Goal: Task Accomplishment & Management: Use online tool/utility

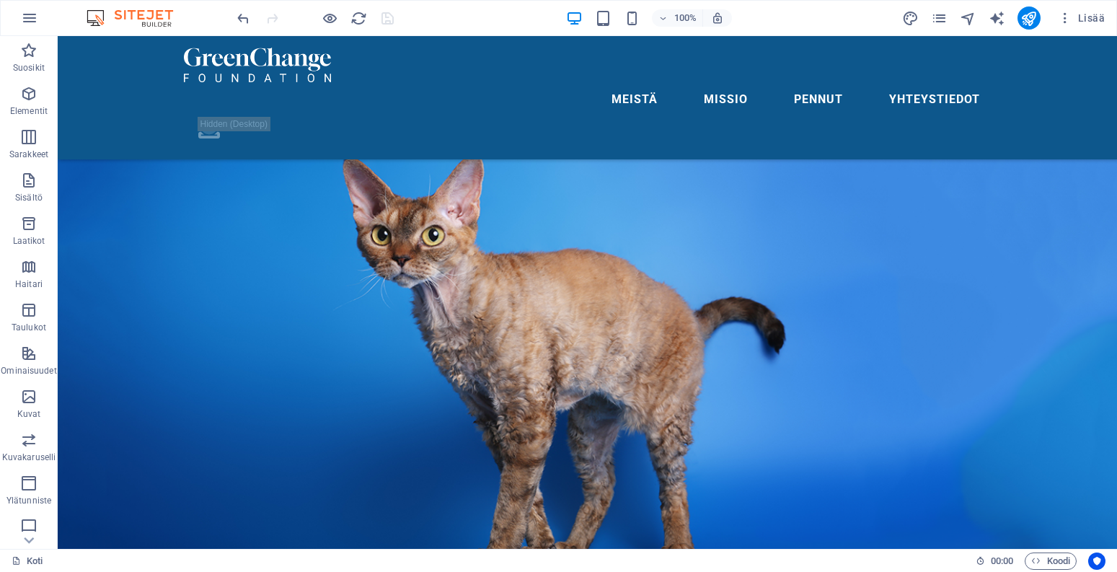
scroll to position [1306, 0]
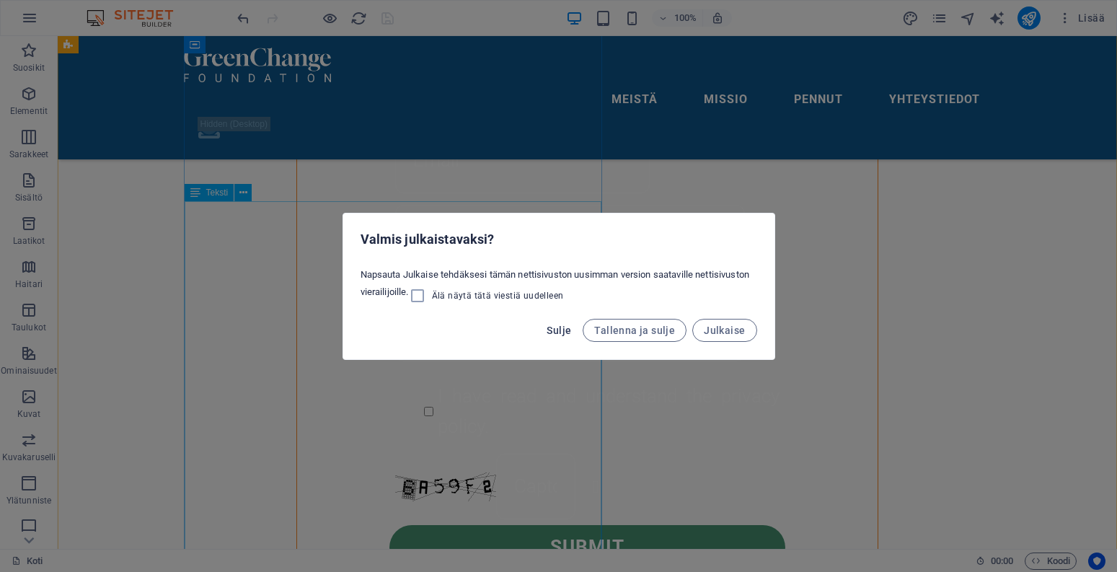
click at [561, 332] on span "Sulje" at bounding box center [559, 331] width 25 height 12
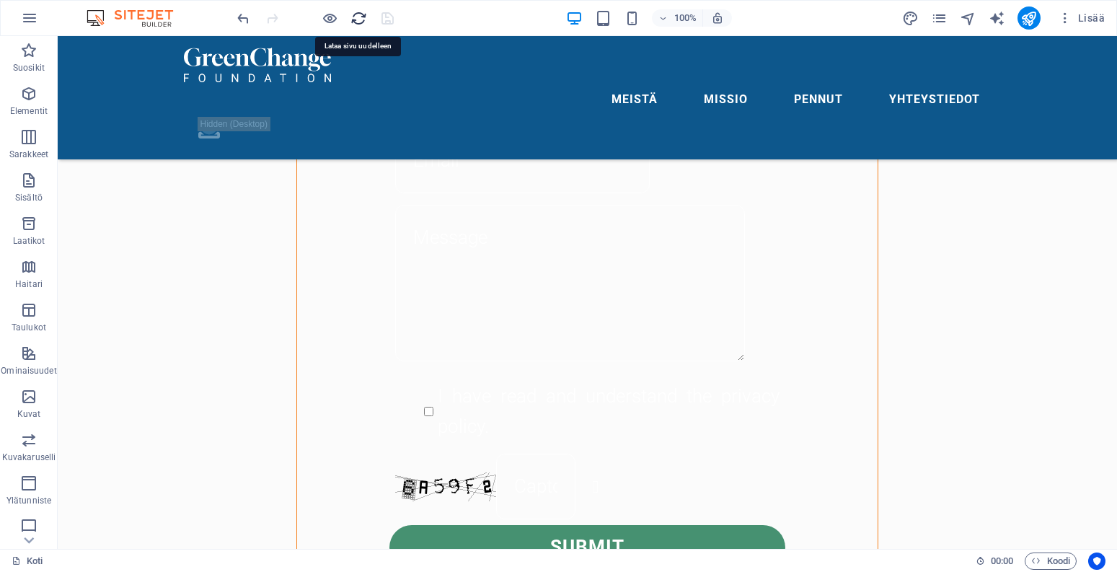
click at [358, 18] on icon "reload" at bounding box center [359, 18] width 17 height 17
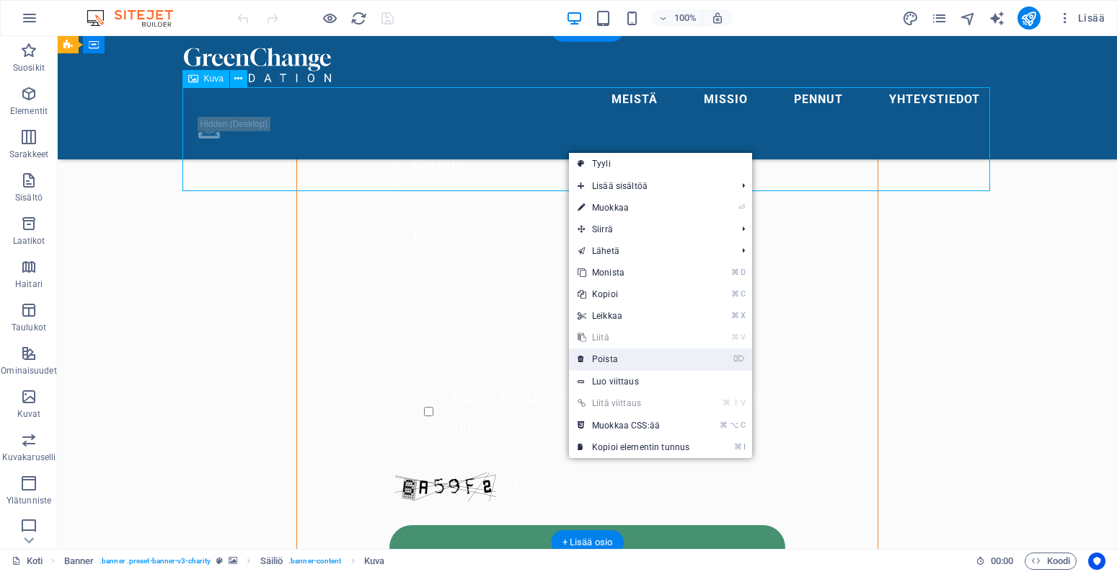
click at [624, 365] on link "⌦ Poista" at bounding box center [633, 359] width 129 height 22
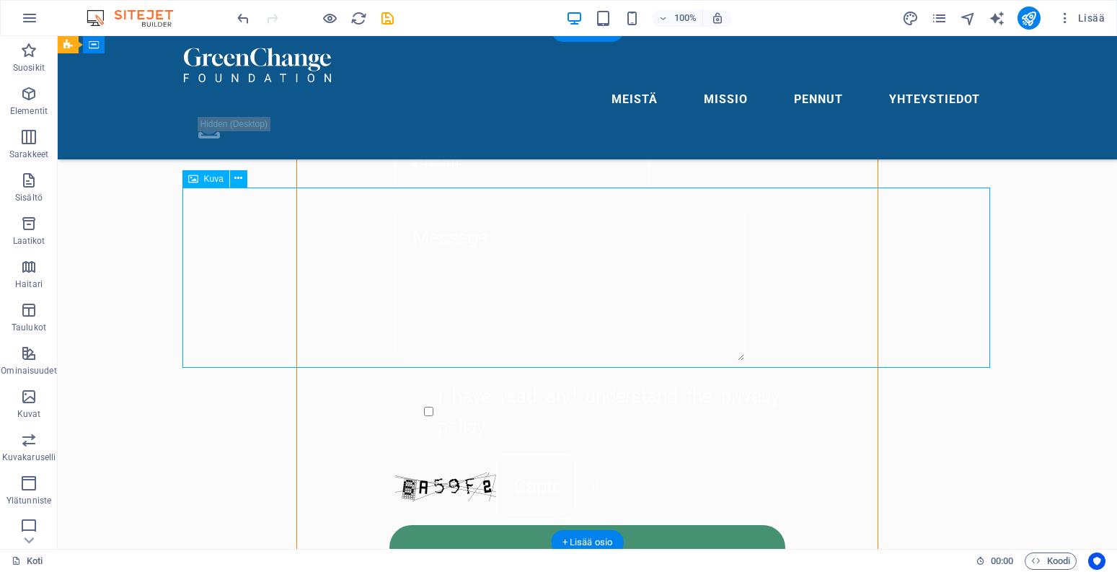
select select "px"
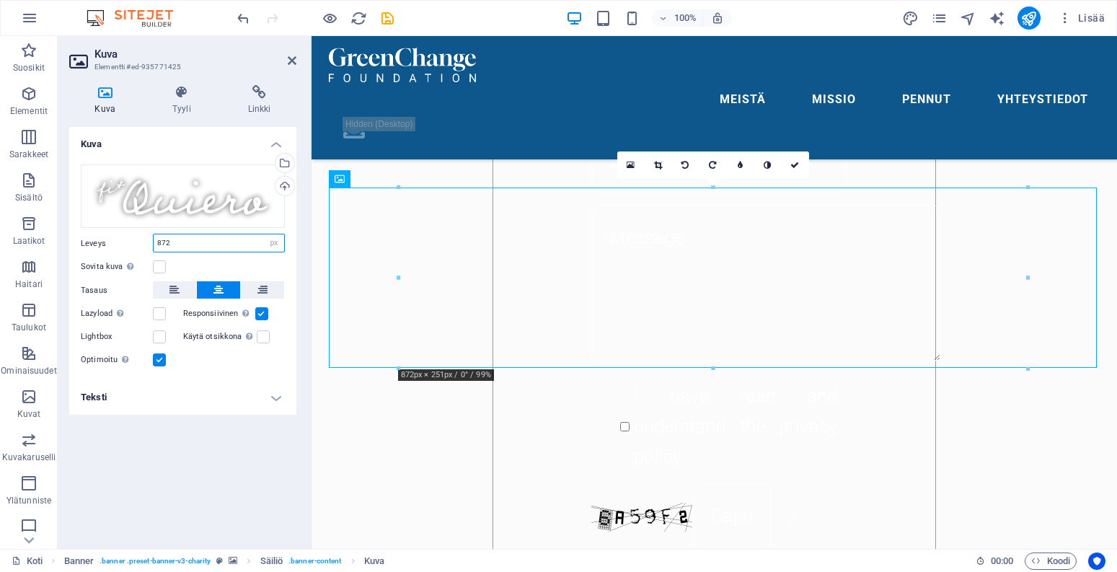
drag, startPoint x: 188, startPoint y: 234, endPoint x: 159, endPoint y: 234, distance: 28.8
click at [159, 234] on input "872" at bounding box center [219, 242] width 131 height 17
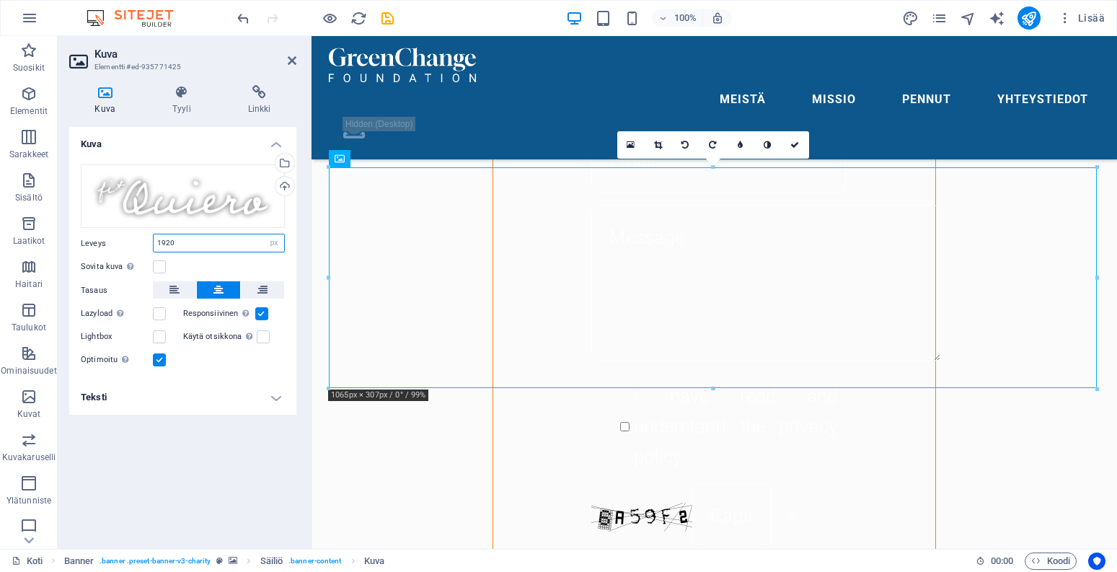
drag, startPoint x: 199, startPoint y: 247, endPoint x: 183, endPoint y: 245, distance: 16.0
click at [183, 245] on input "1920" at bounding box center [219, 242] width 131 height 17
type input "1"
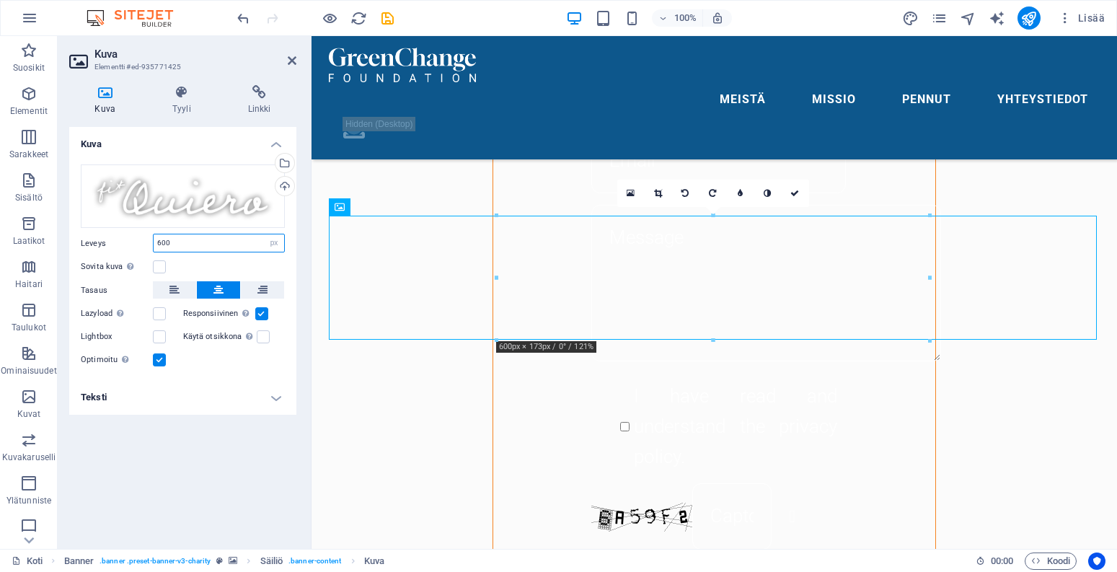
type input "600"
click at [216, 446] on div "Kuva Vedä tiedostot tähän, valitse tiedostot napsauttamalla tai valitse tiedost…" at bounding box center [182, 332] width 227 height 410
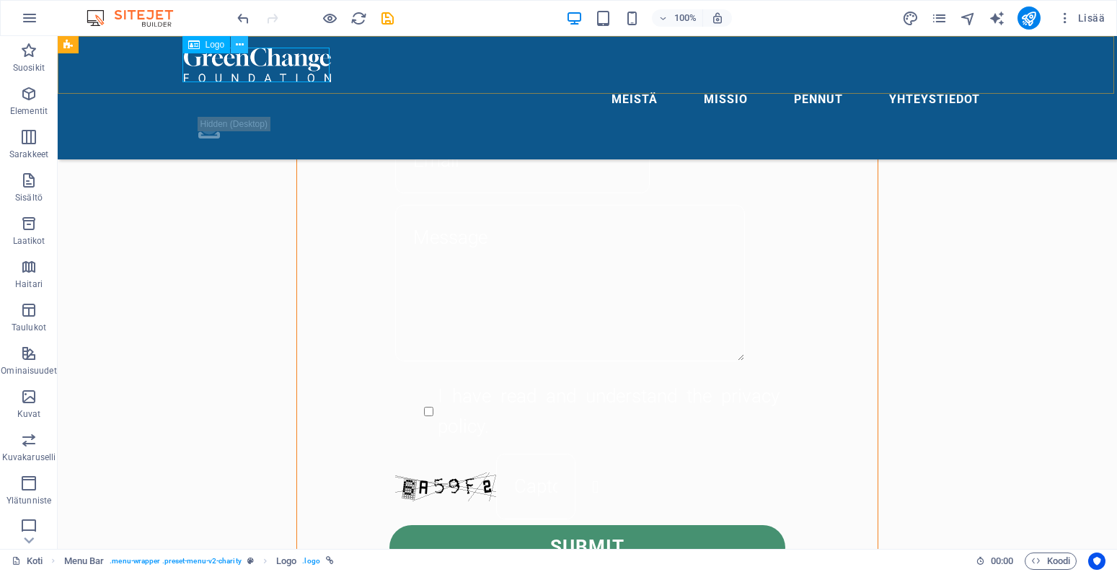
select select "px"
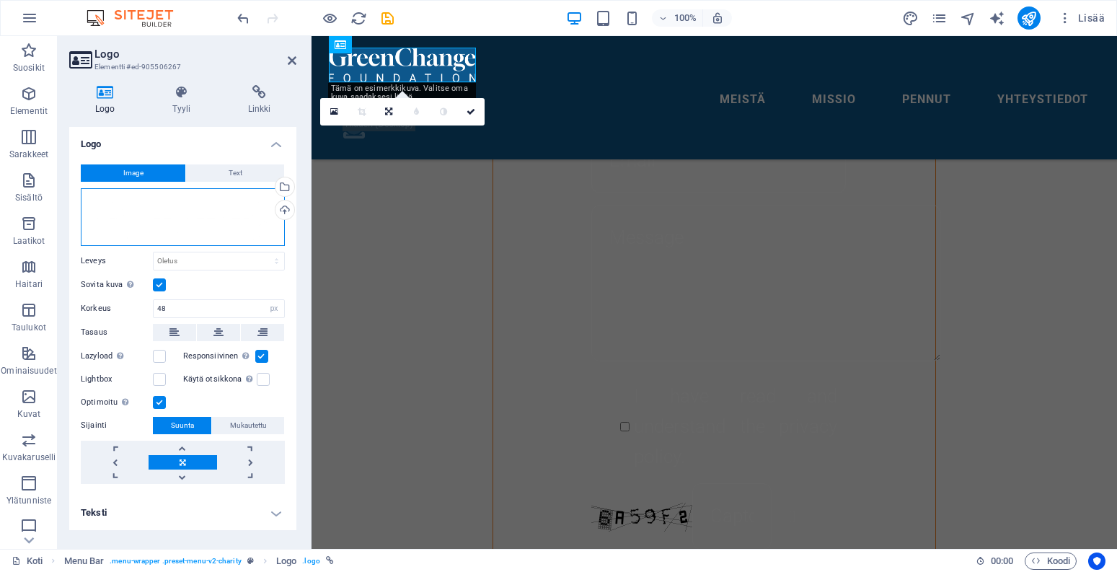
click at [195, 217] on div "Vedä tiedostot tähän, valitse tiedostot napsauttamalla tai valitse tiedostot Ti…" at bounding box center [183, 217] width 204 height 58
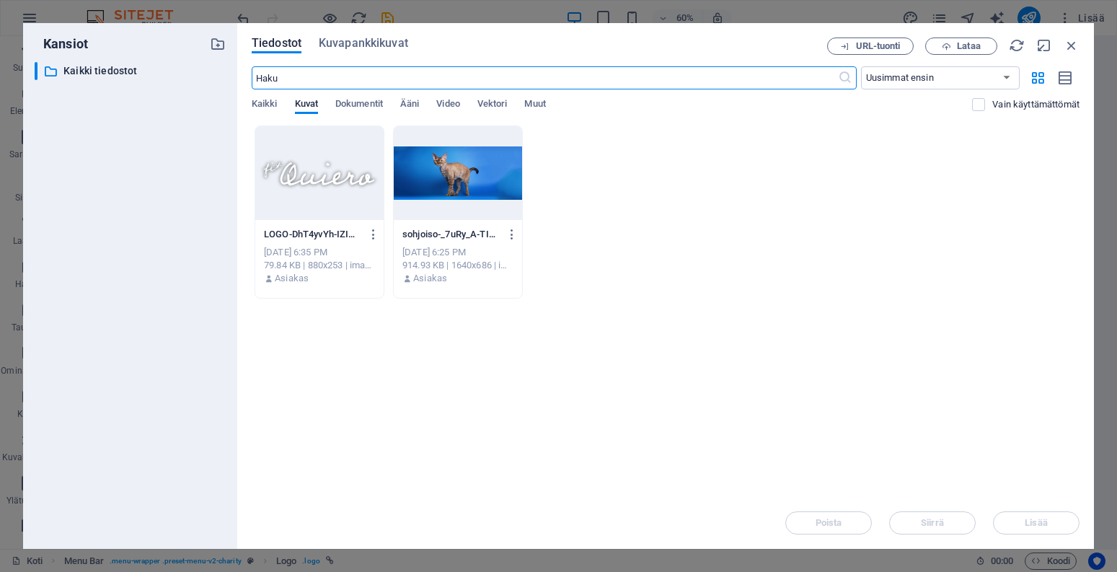
click at [294, 177] on div at bounding box center [319, 173] width 128 height 94
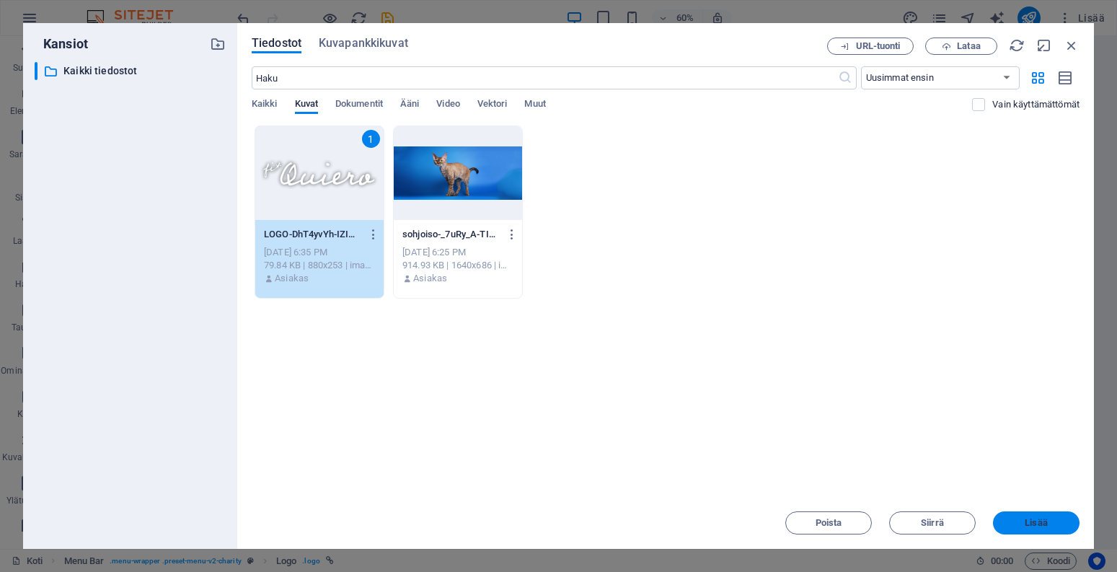
click at [1041, 527] on span "Lisää" at bounding box center [1036, 523] width 22 height 9
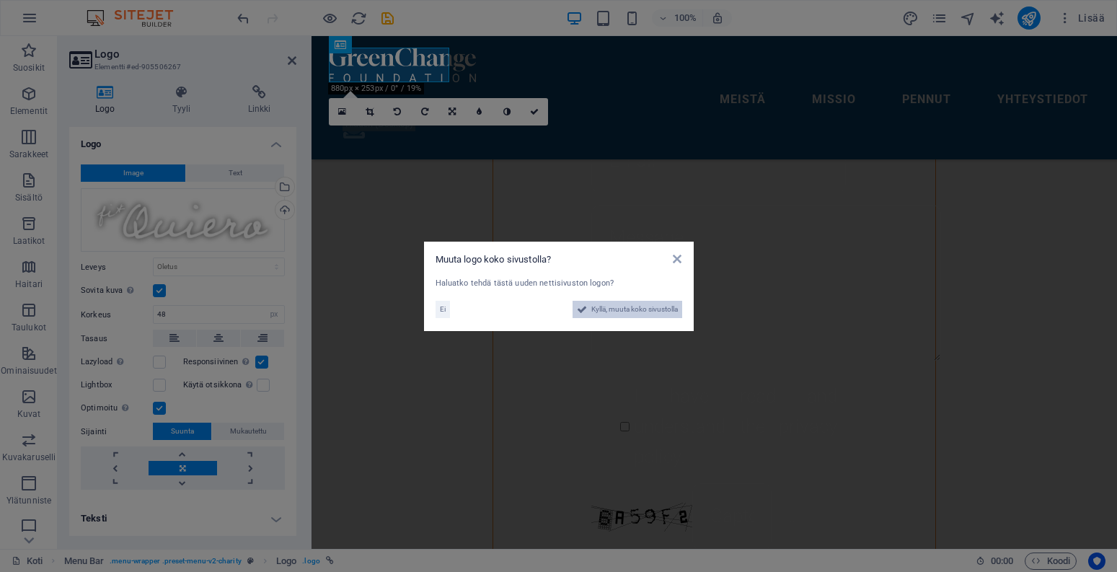
click at [654, 309] on span "Kyllä, muuta koko sivustolla" at bounding box center [634, 309] width 87 height 17
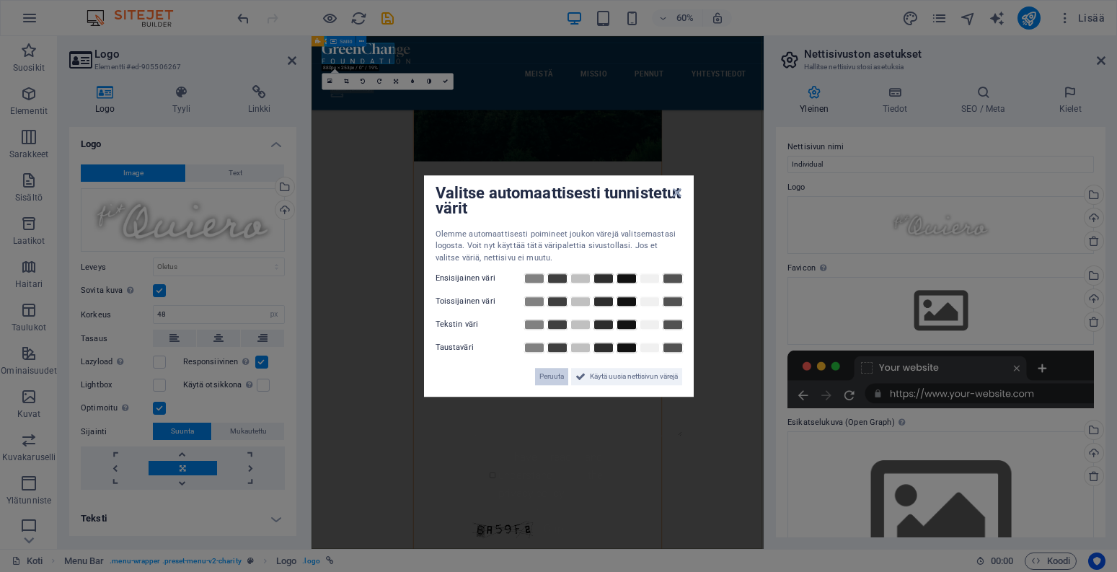
click at [551, 377] on span "Peruuta" at bounding box center [551, 376] width 25 height 17
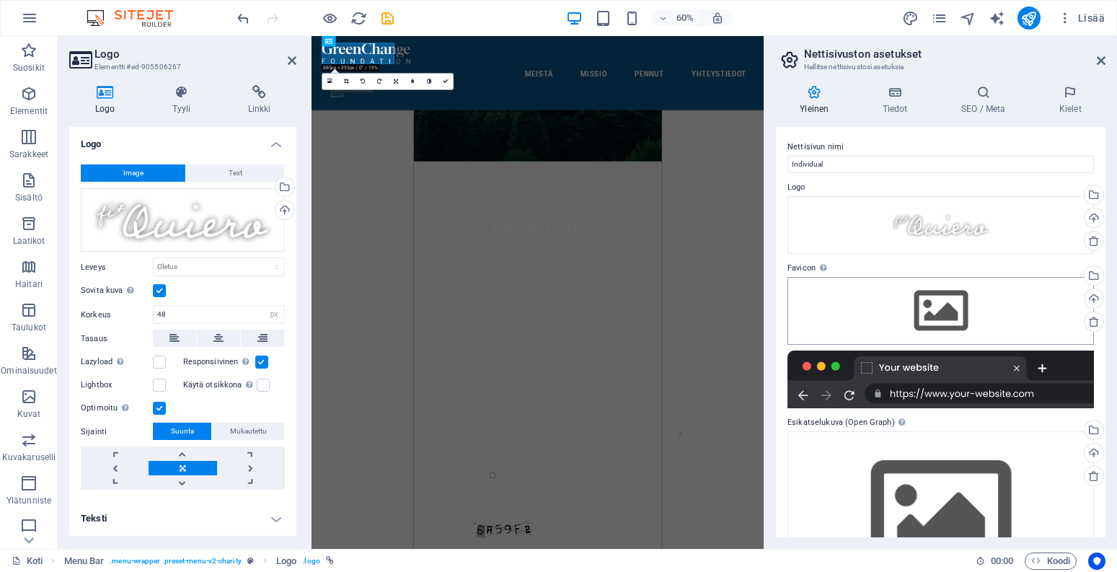
scroll to position [0, 0]
click at [1104, 56] on icon at bounding box center [1101, 61] width 9 height 12
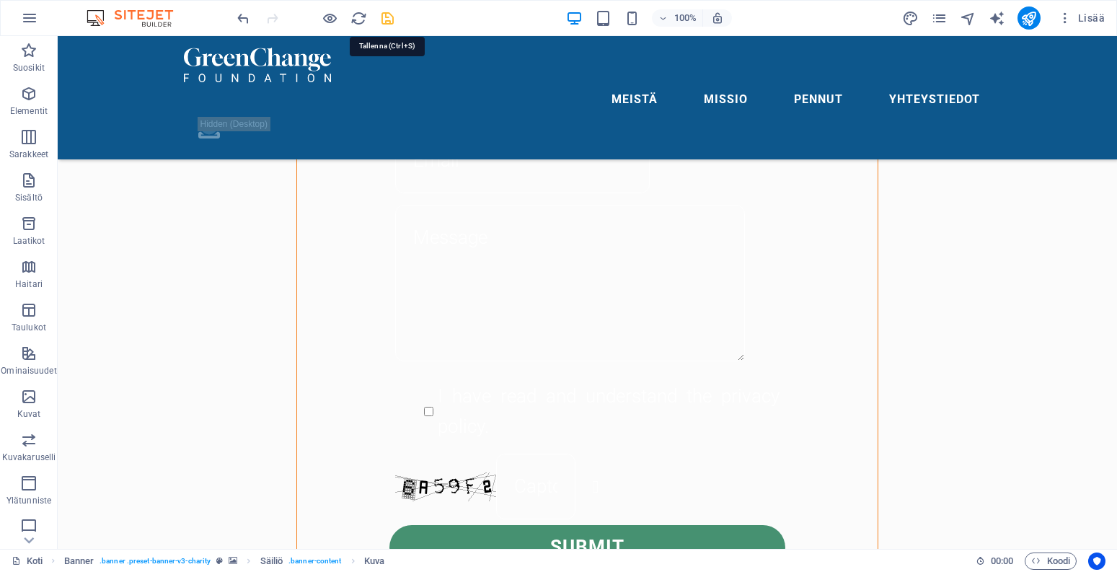
click at [388, 22] on icon "save" at bounding box center [387, 18] width 17 height 17
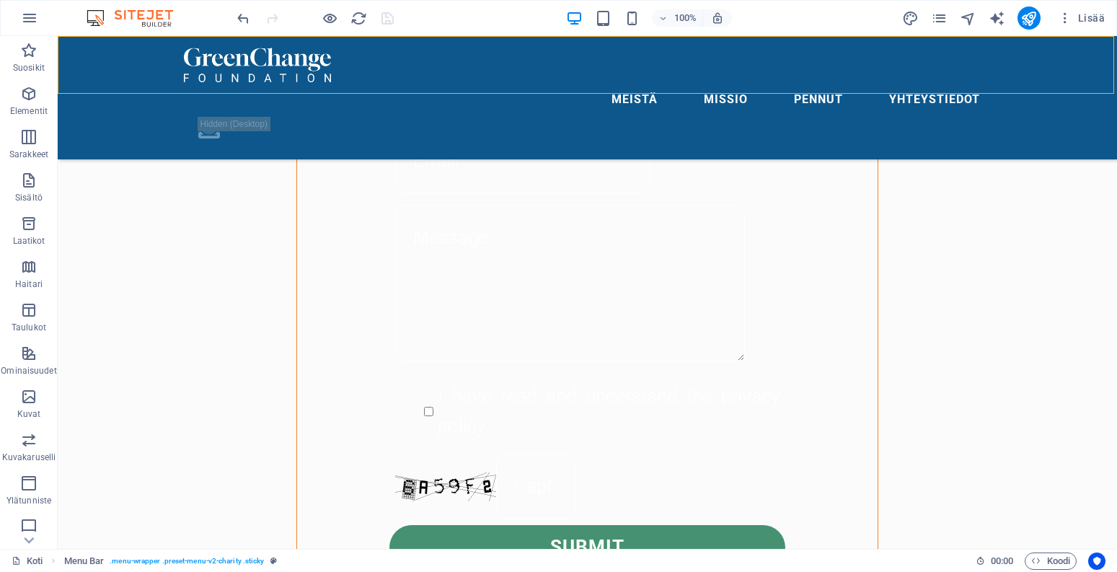
select select "header"
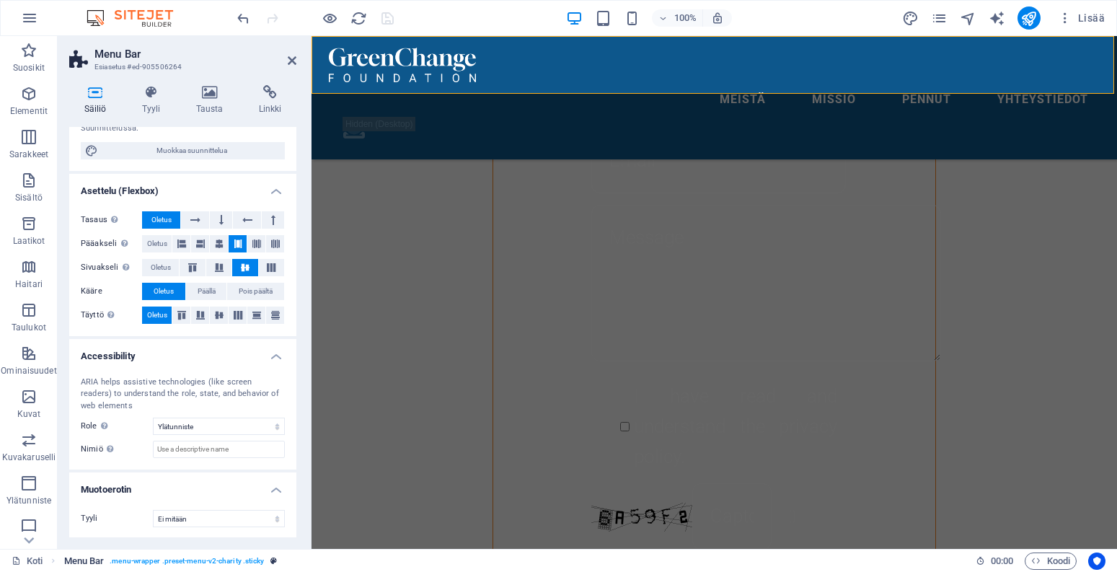
scroll to position [146, 0]
